Goal: Navigation & Orientation: Find specific page/section

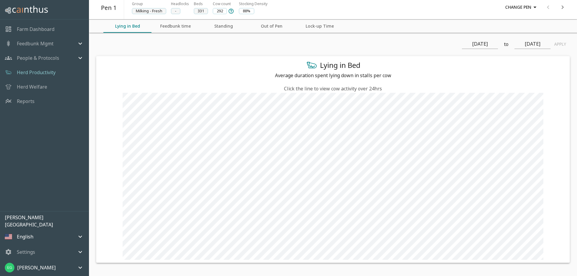
click at [36, 30] on p "Farm Dashboard" at bounding box center [36, 29] width 38 height 7
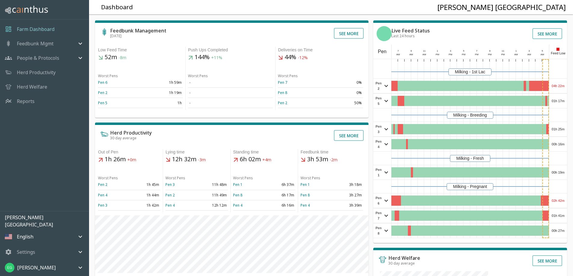
click at [525, 78] on div "Milking - 1st Lac" at bounding box center [470, 71] width 158 height 13
